Goal: Communication & Community: Answer question/provide support

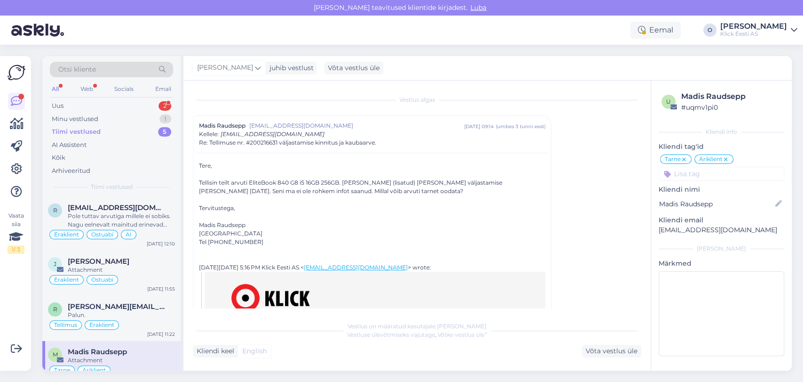
scroll to position [445, 0]
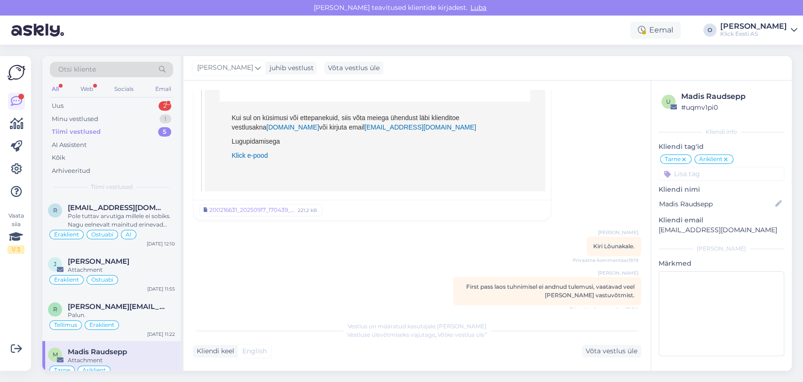
click at [132, 105] on div "Uus 2" at bounding box center [111, 105] width 123 height 13
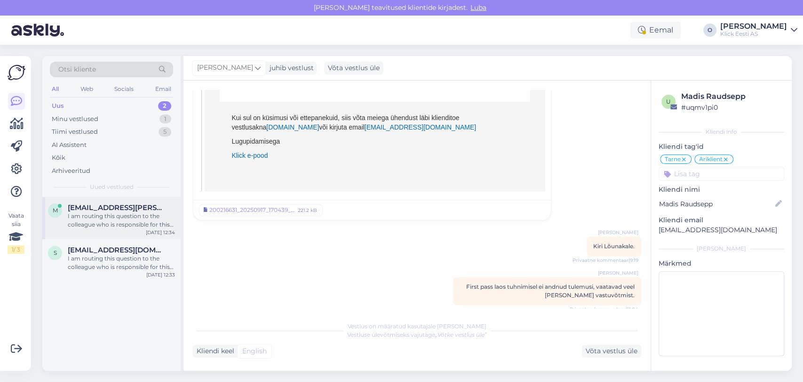
click at [109, 214] on div "I am routing this question to the colleague who is responsible for this topic. …" at bounding box center [121, 220] width 107 height 17
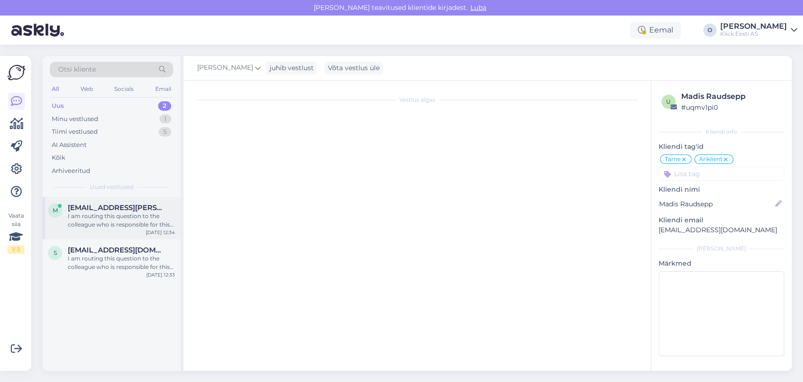
scroll to position [250, 0]
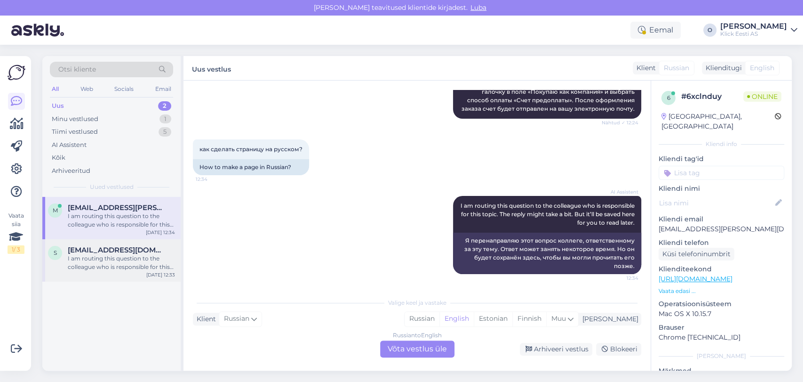
click at [106, 277] on div "s [EMAIL_ADDRESS][DOMAIN_NAME] I am routing this question to the colleague who …" at bounding box center [111, 260] width 138 height 42
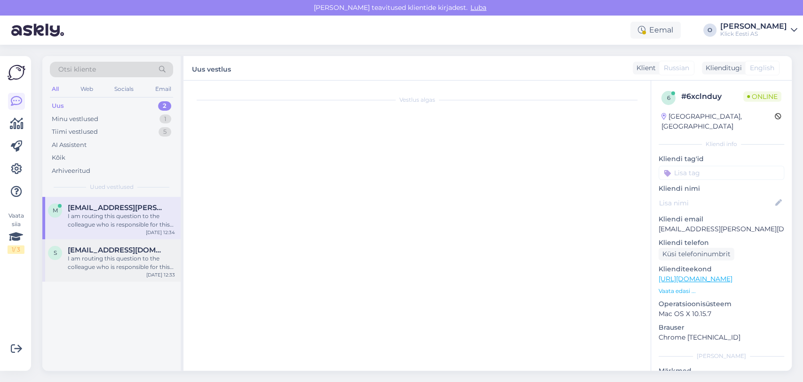
scroll to position [132, 0]
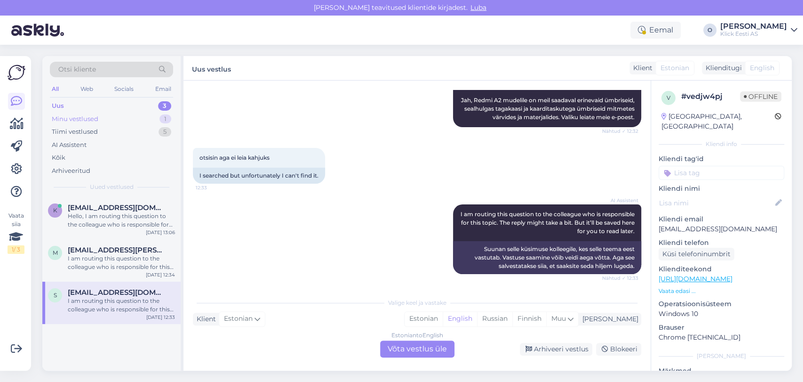
click at [87, 114] on div "Minu vestlused" at bounding box center [75, 118] width 47 height 9
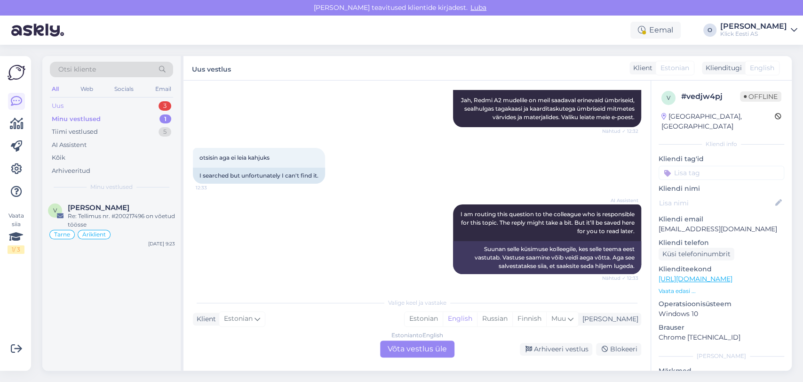
click at [82, 106] on div "Uus 3" at bounding box center [111, 105] width 123 height 13
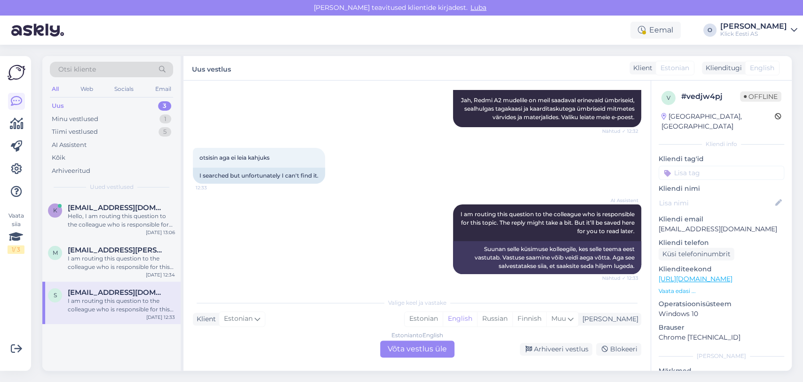
click at [91, 195] on div "Otsi kliente All Web Socials Email Uus 3 Minu vestlused 1 Tiimi vestlused 5 AI …" at bounding box center [111, 126] width 138 height 141
click at [90, 221] on div "Hello, I am routing this question to the colleague who is responsible for this …" at bounding box center [121, 220] width 107 height 17
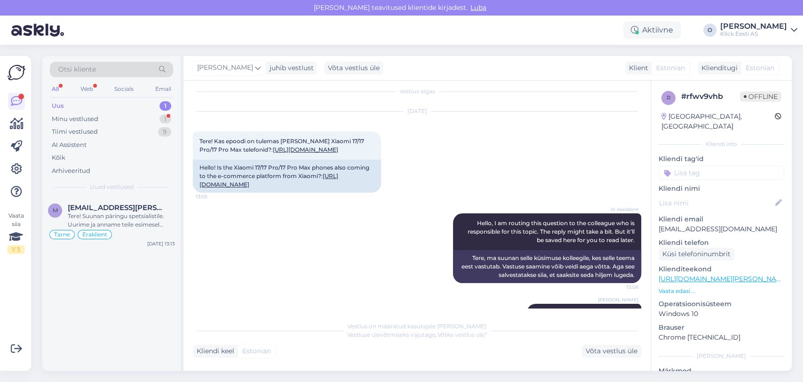
scroll to position [76, 0]
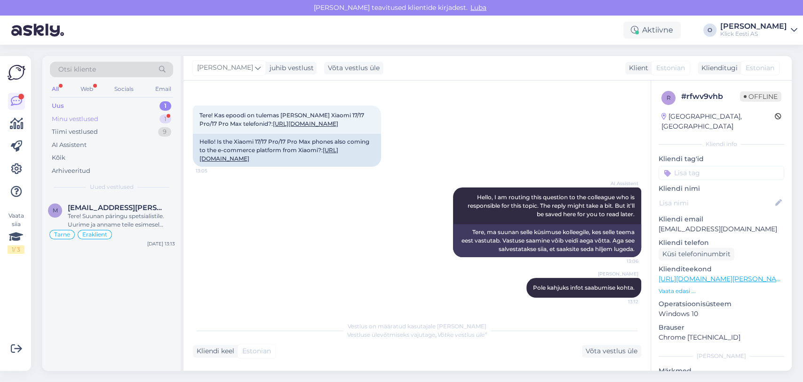
click at [143, 123] on div "Minu vestlused 1" at bounding box center [111, 118] width 123 height 13
click at [133, 200] on div "V [PERSON_NAME] Re: Tellimus nr. #200217496 on võetud töösse Tarne Äriklient [D…" at bounding box center [111, 224] width 138 height 54
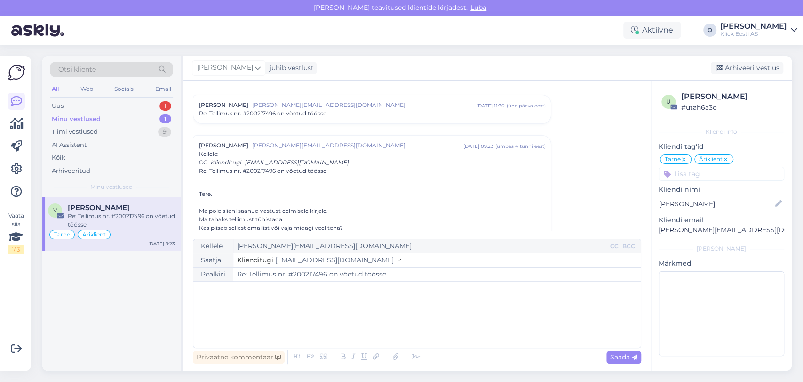
scroll to position [184, 0]
click at [322, 312] on div "﻿" at bounding box center [417, 314] width 438 height 56
click at [279, 206] on div "Ma pole siiani saanud vastust eelmisele kirjale." at bounding box center [372, 209] width 346 height 8
click at [246, 291] on p "Tere, V" at bounding box center [417, 291] width 438 height 10
click at [316, 271] on input "Re: Tellimus nr. #200217496 on võetud töösse" at bounding box center [436, 274] width 407 height 14
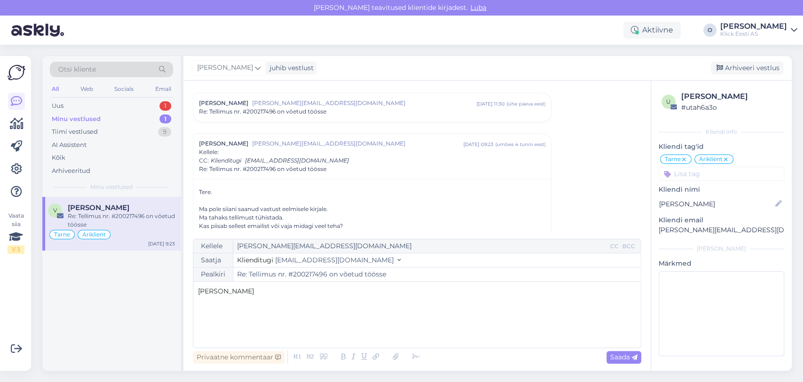
click at [316, 271] on input "Re: Tellimus nr. #200217496 on võetud töösse" at bounding box center [436, 274] width 407 height 14
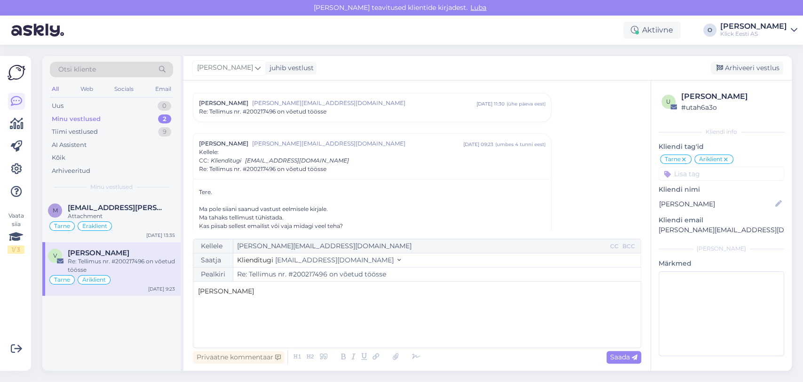
click at [133, 117] on div "Minu vestlused 2" at bounding box center [111, 118] width 123 height 13
click at [115, 212] on div "Attachment" at bounding box center [121, 216] width 107 height 8
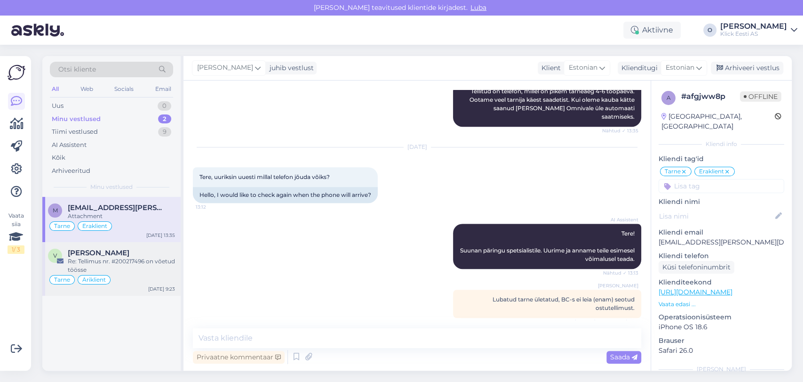
click at [129, 244] on div "V [PERSON_NAME] Re: Tellimus nr. #200217496 on võetud töösse Tarne Äriklient [D…" at bounding box center [111, 269] width 138 height 54
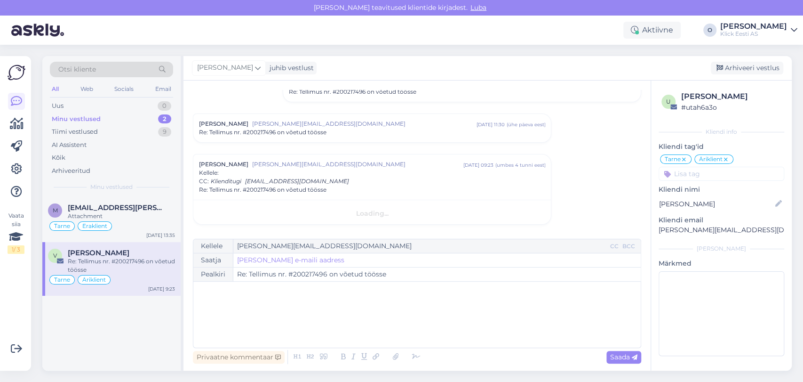
scroll to position [162, 0]
click at [231, 136] on span "Re: Tellimus nr. #200217496 on võetud töösse" at bounding box center [263, 133] width 128 height 8
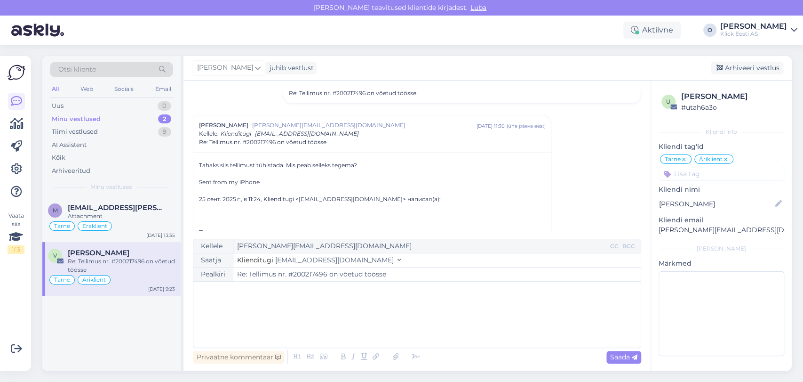
click at [343, 143] on div "Re: Tellimus nr. #200217496 on võetud töösse" at bounding box center [372, 142] width 346 height 8
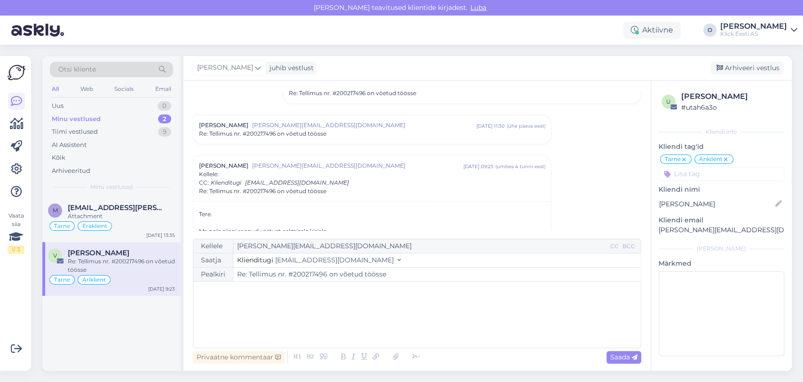
click at [447, 323] on div "﻿" at bounding box center [417, 314] width 438 height 56
click at [621, 359] on span "Saada" at bounding box center [623, 356] width 27 height 8
type input "Re: Re: Tellimus nr. #200217496 on võetud töösse"
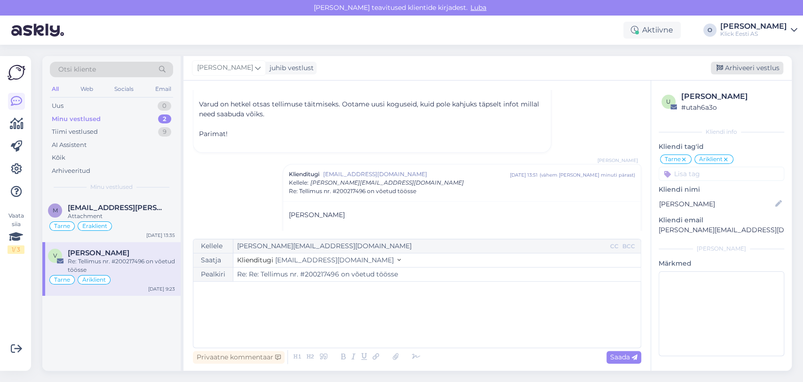
click at [731, 70] on div "Arhiveeri vestlus" at bounding box center [747, 68] width 72 height 13
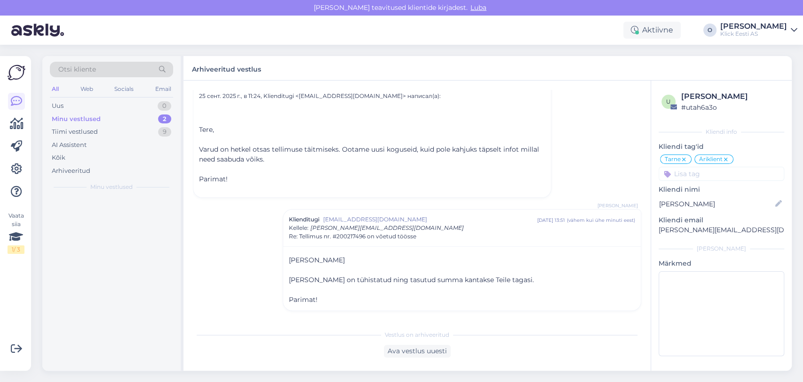
scroll to position [423, 0]
